Goal: Navigation & Orientation: Find specific page/section

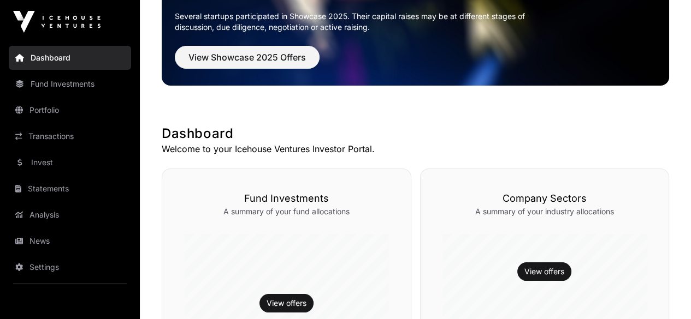
scroll to position [164, 0]
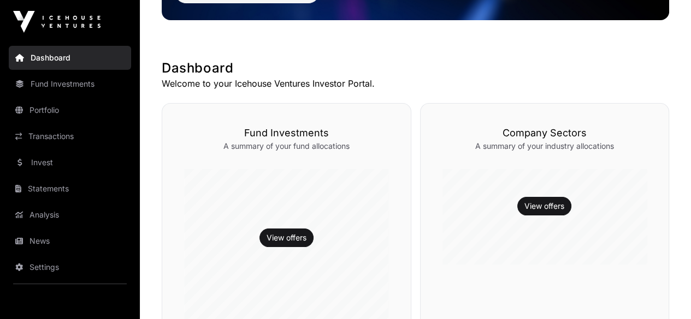
click at [41, 110] on link "Portfolio" at bounding box center [70, 110] width 122 height 24
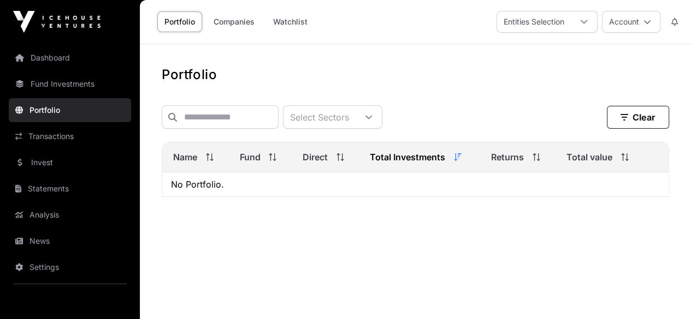
click at [45, 58] on link "Dashboard" at bounding box center [70, 58] width 122 height 24
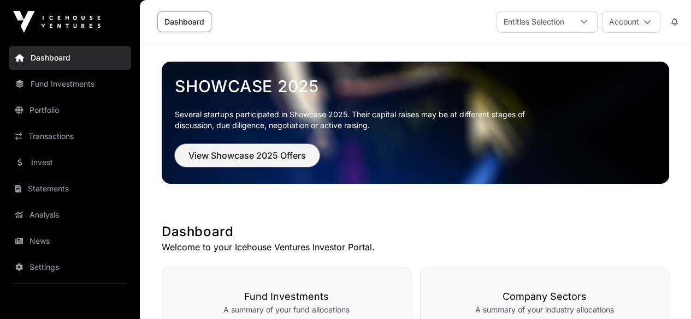
click at [240, 158] on span "View Showcase 2025 Offers" at bounding box center [246, 155] width 117 height 13
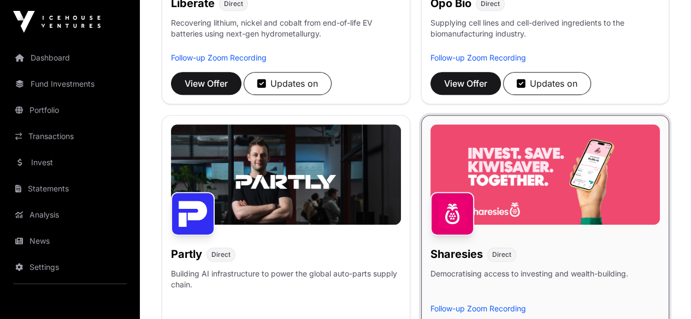
scroll to position [764, 0]
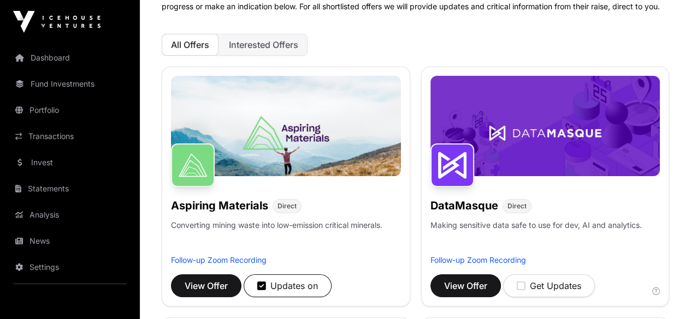
scroll to position [109, 0]
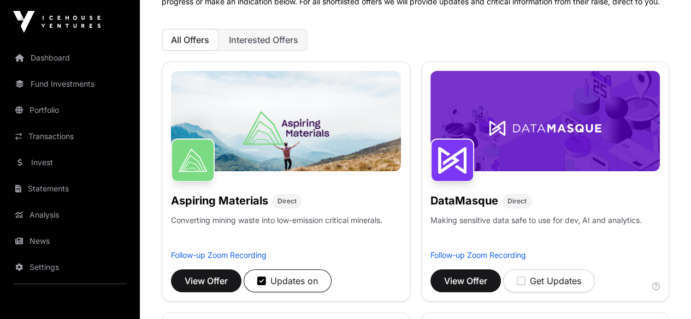
click at [53, 269] on link "Settings" at bounding box center [70, 268] width 122 height 24
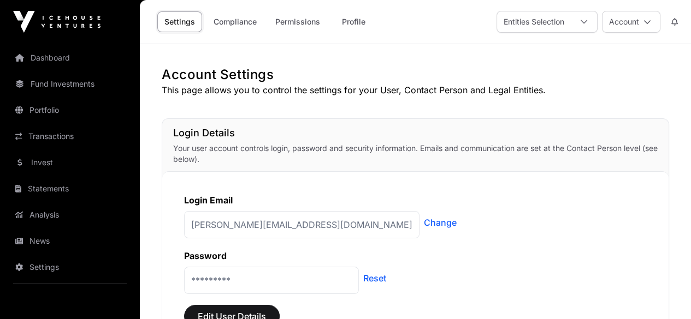
click at [46, 86] on link "Fund Investments" at bounding box center [70, 84] width 122 height 24
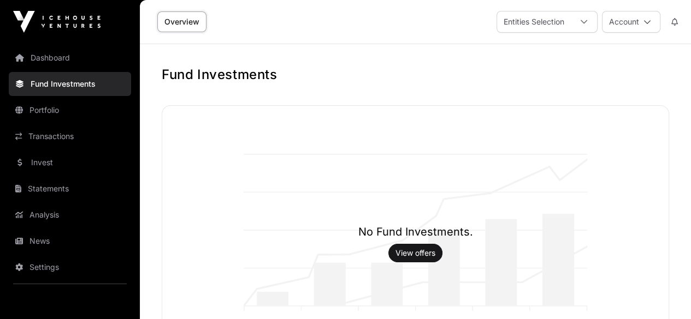
click at [51, 54] on link "Dashboard" at bounding box center [70, 58] width 122 height 24
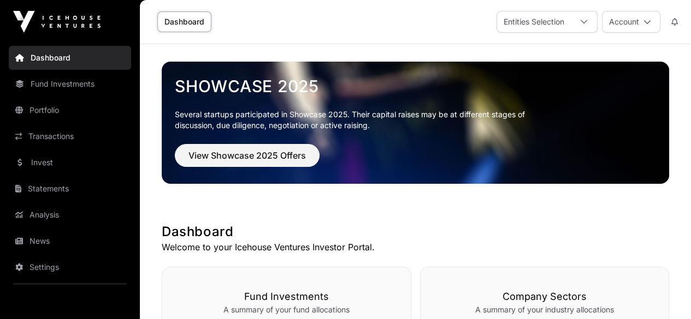
click at [48, 271] on link "Settings" at bounding box center [70, 268] width 122 height 24
